Goal: Task Accomplishment & Management: Manage account settings

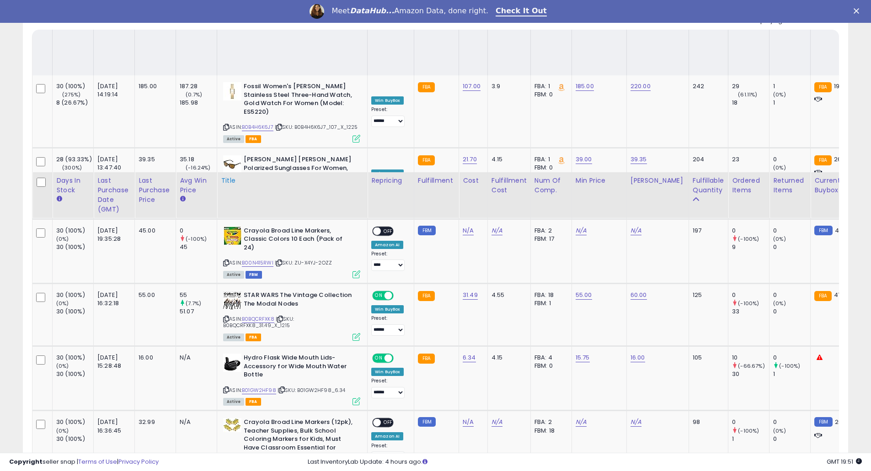
scroll to position [244, 0]
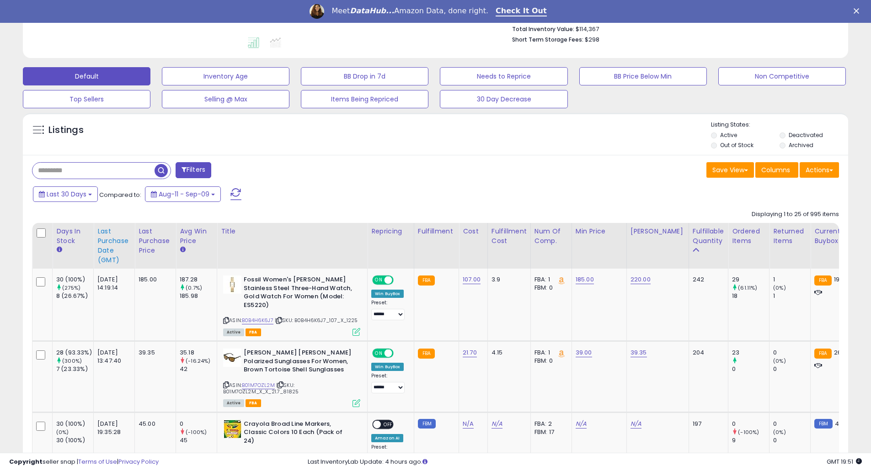
click at [105, 238] on div "Last Purchase Date (GMT)" at bounding box center [113, 246] width 33 height 38
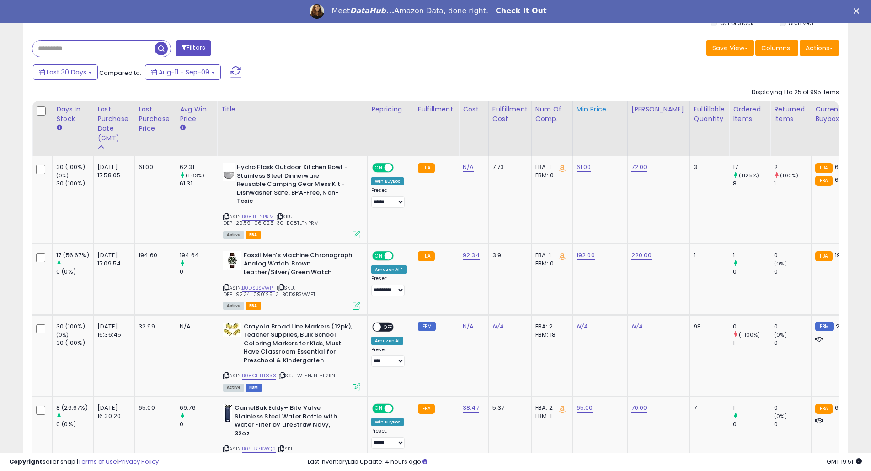
scroll to position [187, 479]
click at [264, 375] on link "B08CHHT833" at bounding box center [259, 376] width 34 height 8
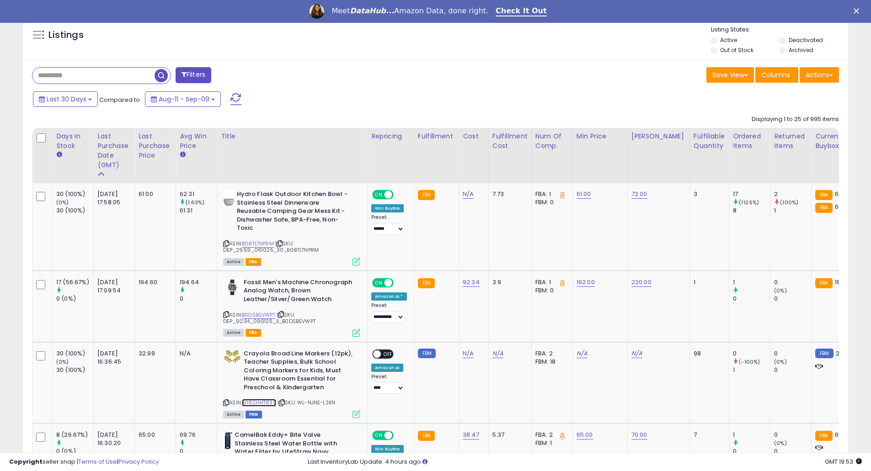
scroll to position [366, 0]
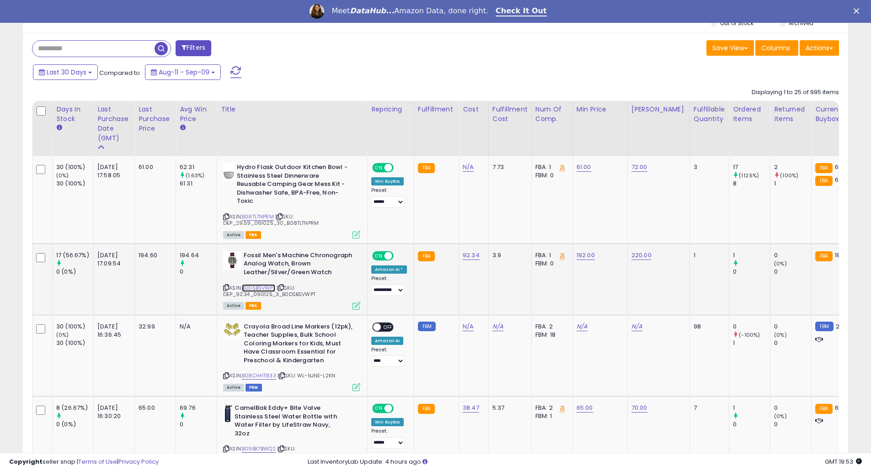
click at [259, 286] on link "B0DSBSVWPT" at bounding box center [258, 288] width 33 height 8
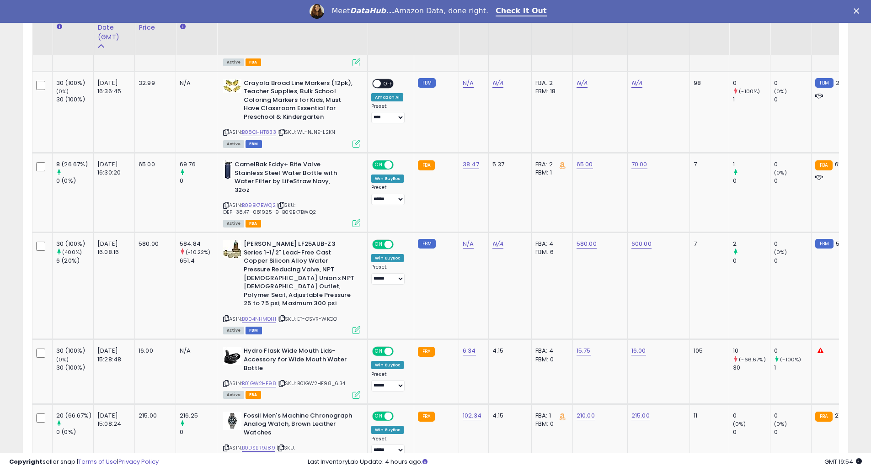
scroll to position [732, 0]
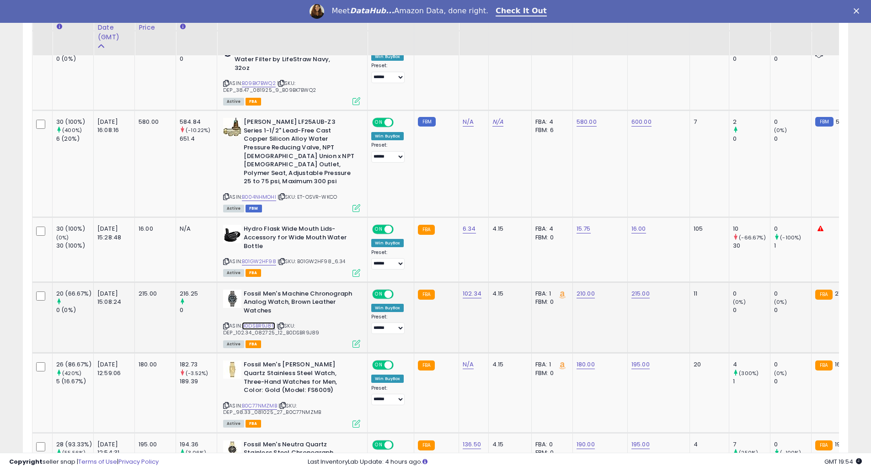
click at [262, 322] on link "B0DSBR9J89" at bounding box center [258, 326] width 33 height 8
click at [634, 289] on link "215.00" at bounding box center [641, 293] width 18 height 9
drag, startPoint x: 621, startPoint y: 258, endPoint x: 558, endPoint y: 255, distance: 63.6
type input "**"
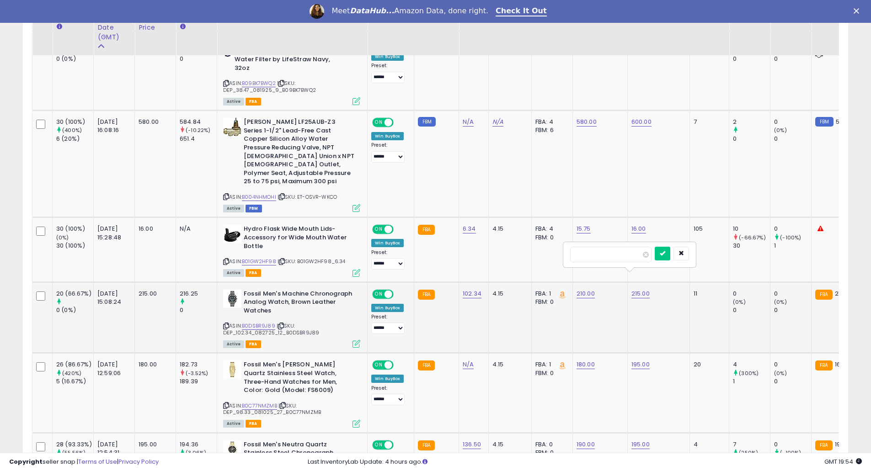
click button "submit" at bounding box center [663, 254] width 16 height 14
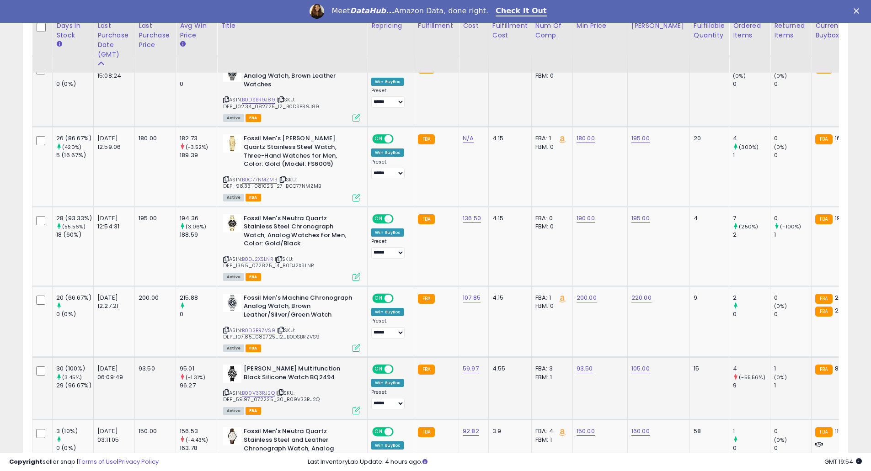
scroll to position [975, 0]
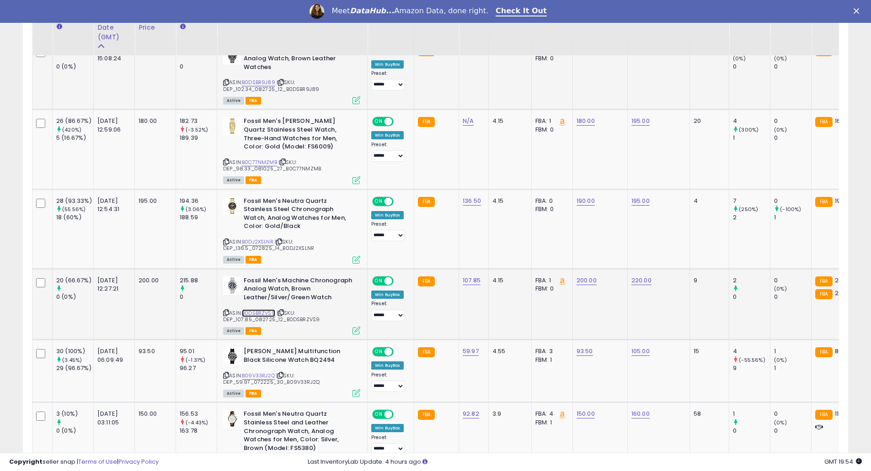
click at [261, 310] on link "B0DSBRZVS9" at bounding box center [258, 314] width 33 height 8
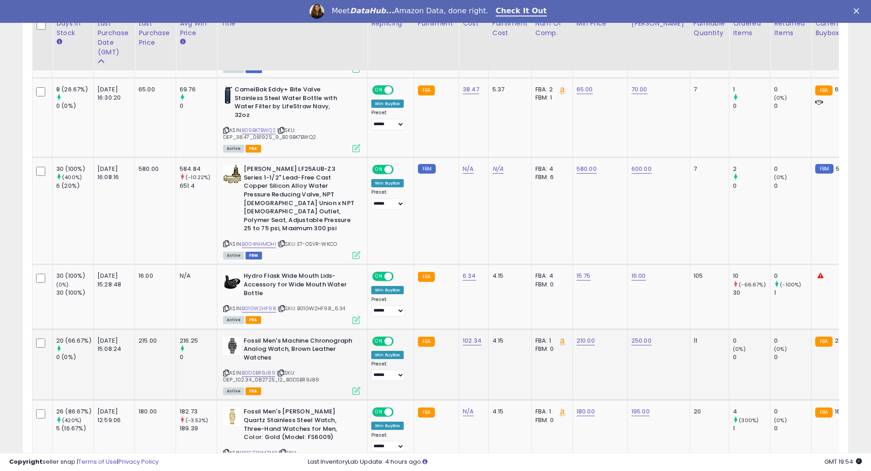
scroll to position [708, 0]
